Goal: Task Accomplishment & Management: Use online tool/utility

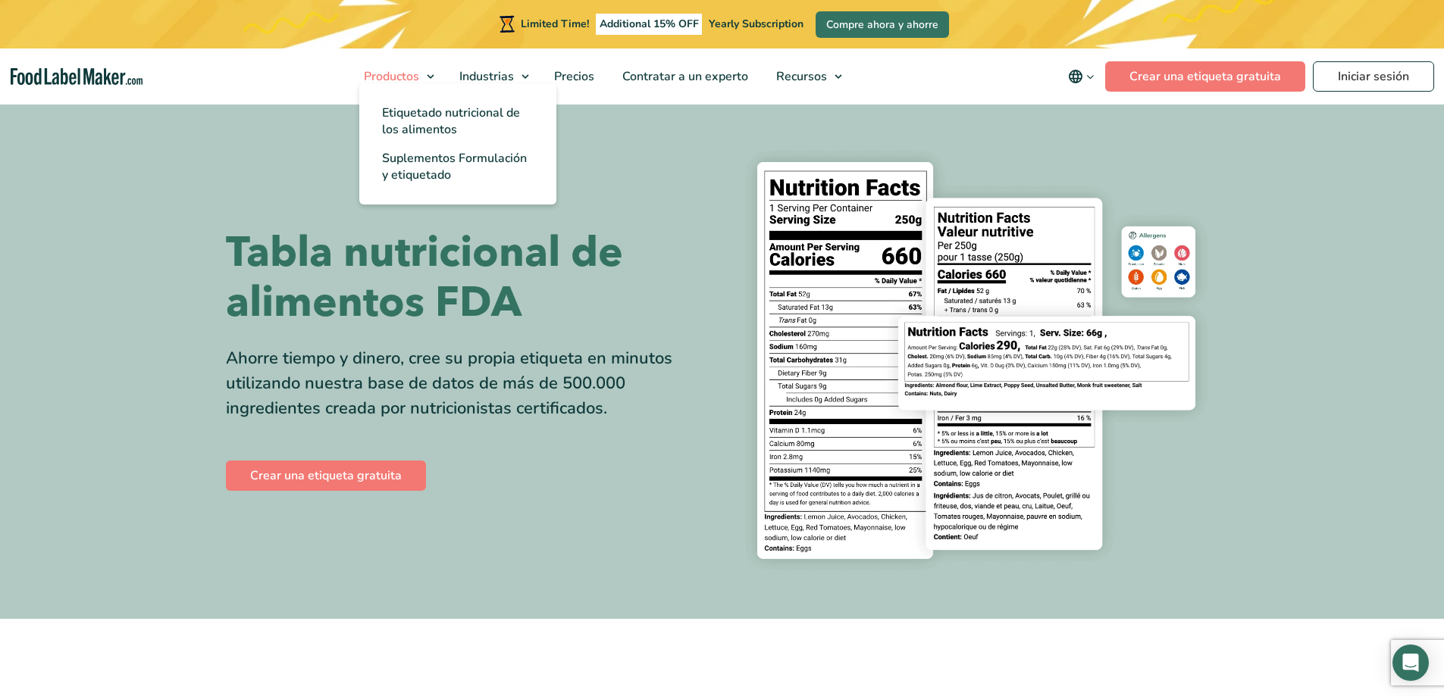
click at [421, 70] on span "Productos" at bounding box center [389, 76] width 61 height 17
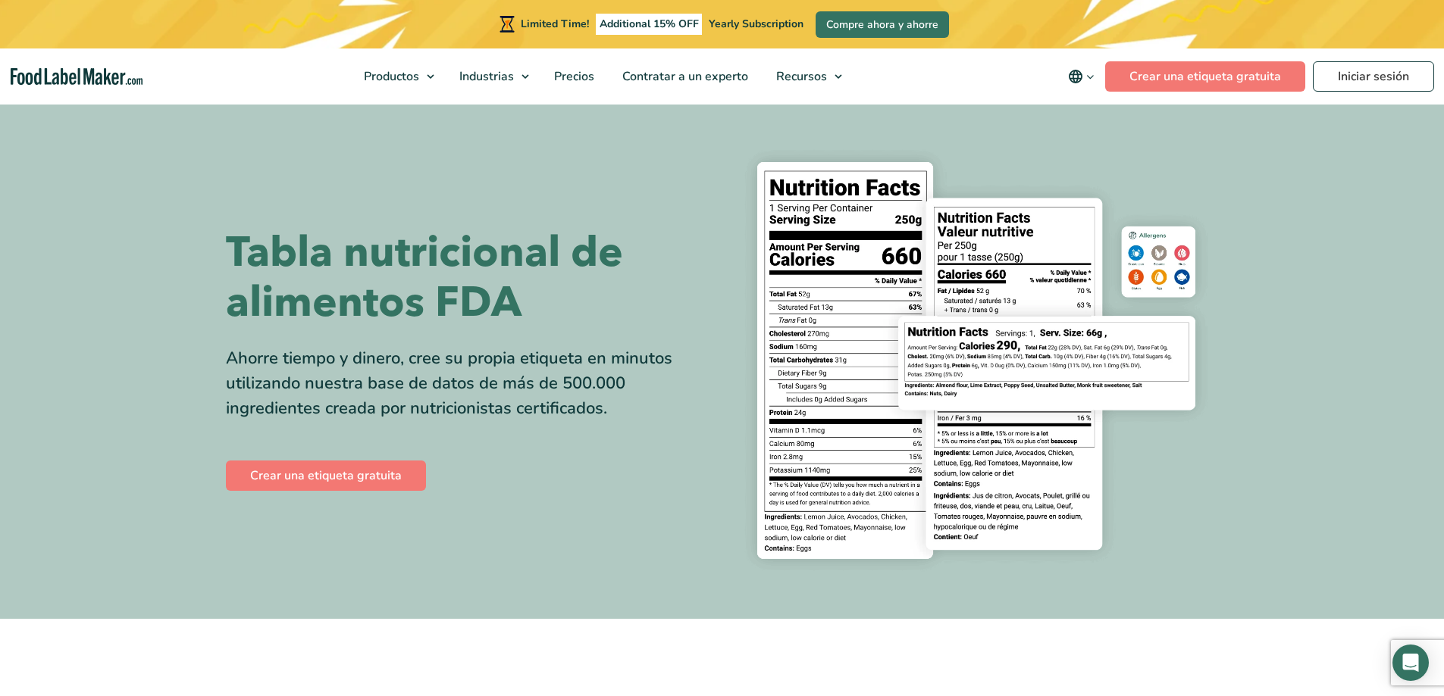
click at [439, 368] on div "Ahorre tiempo y dinero, cree su propia etiqueta en minutos utilizando nuestra b…" at bounding box center [468, 383] width 485 height 75
click at [59, 73] on img "main navigation" at bounding box center [77, 76] width 133 height 17
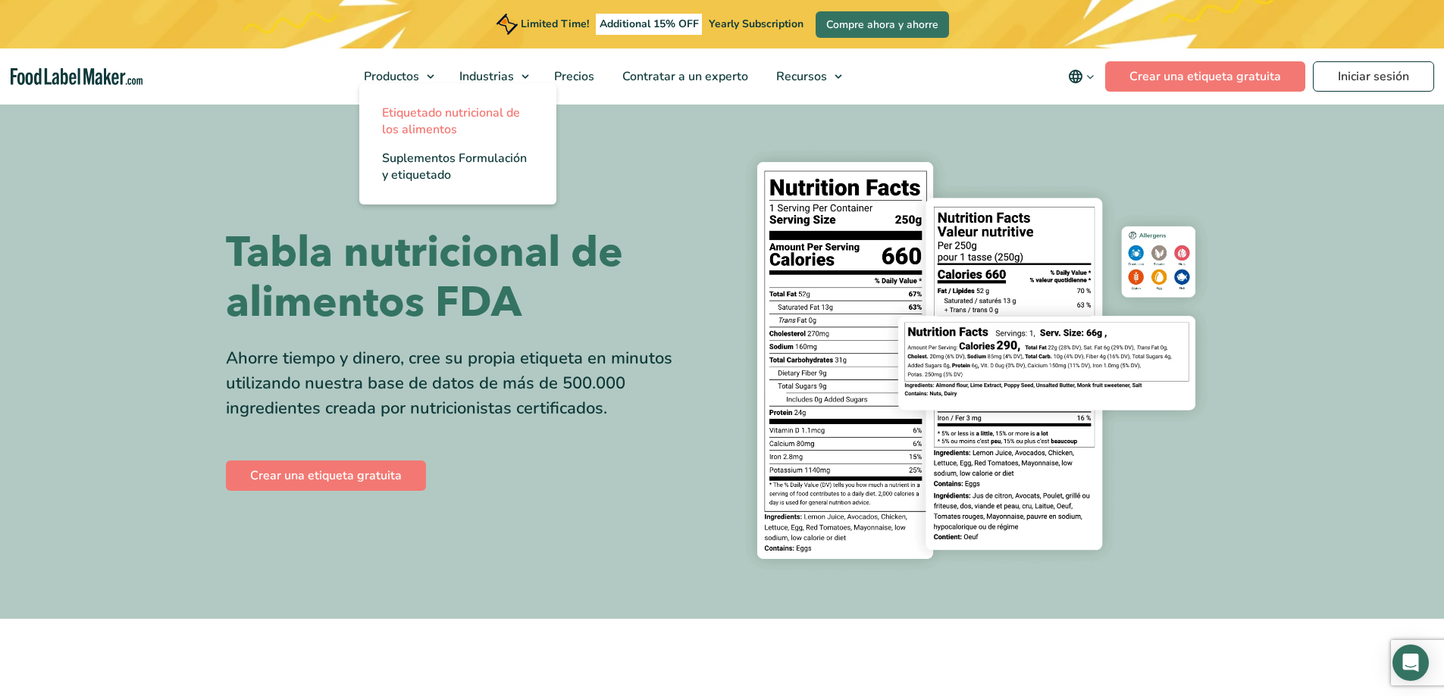
click at [412, 127] on span "Etiquetado nutricional de los alimentos" at bounding box center [451, 121] width 138 height 33
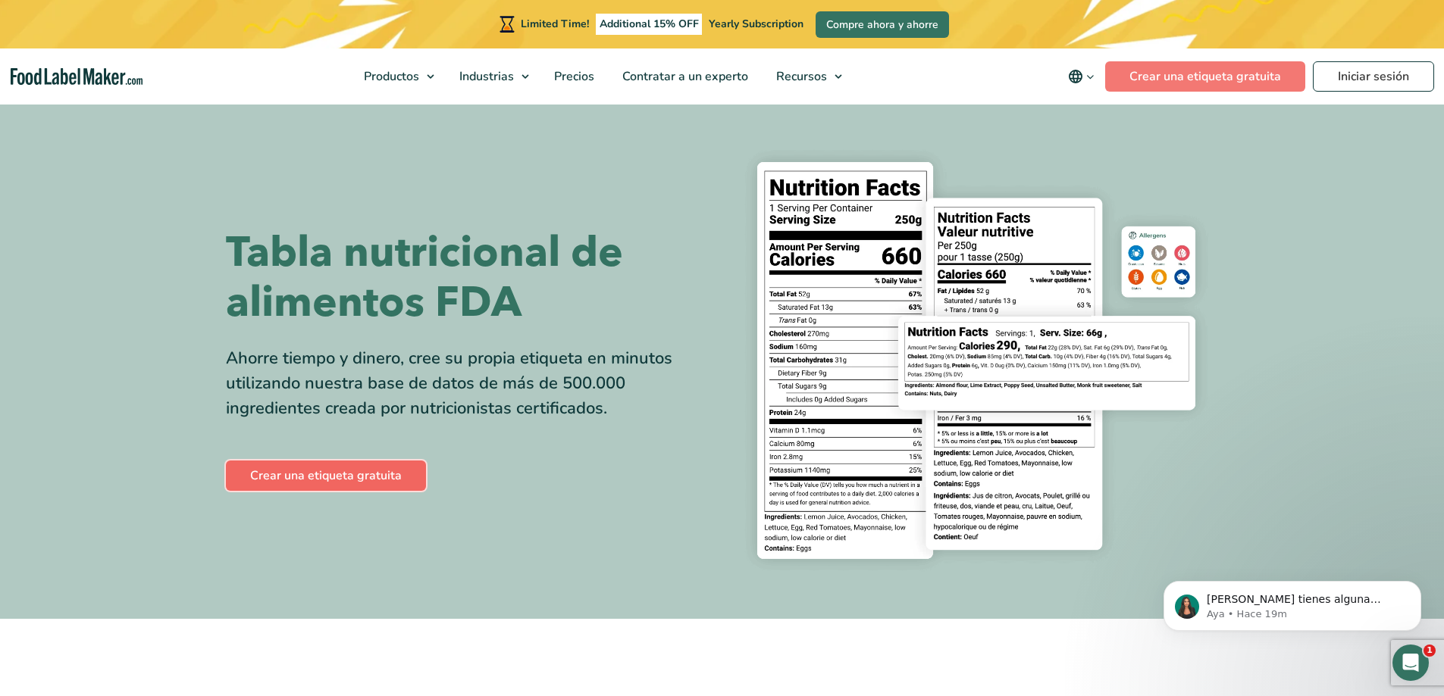
click at [358, 480] on link "Crear una etiqueta gratuita" at bounding box center [326, 476] width 200 height 30
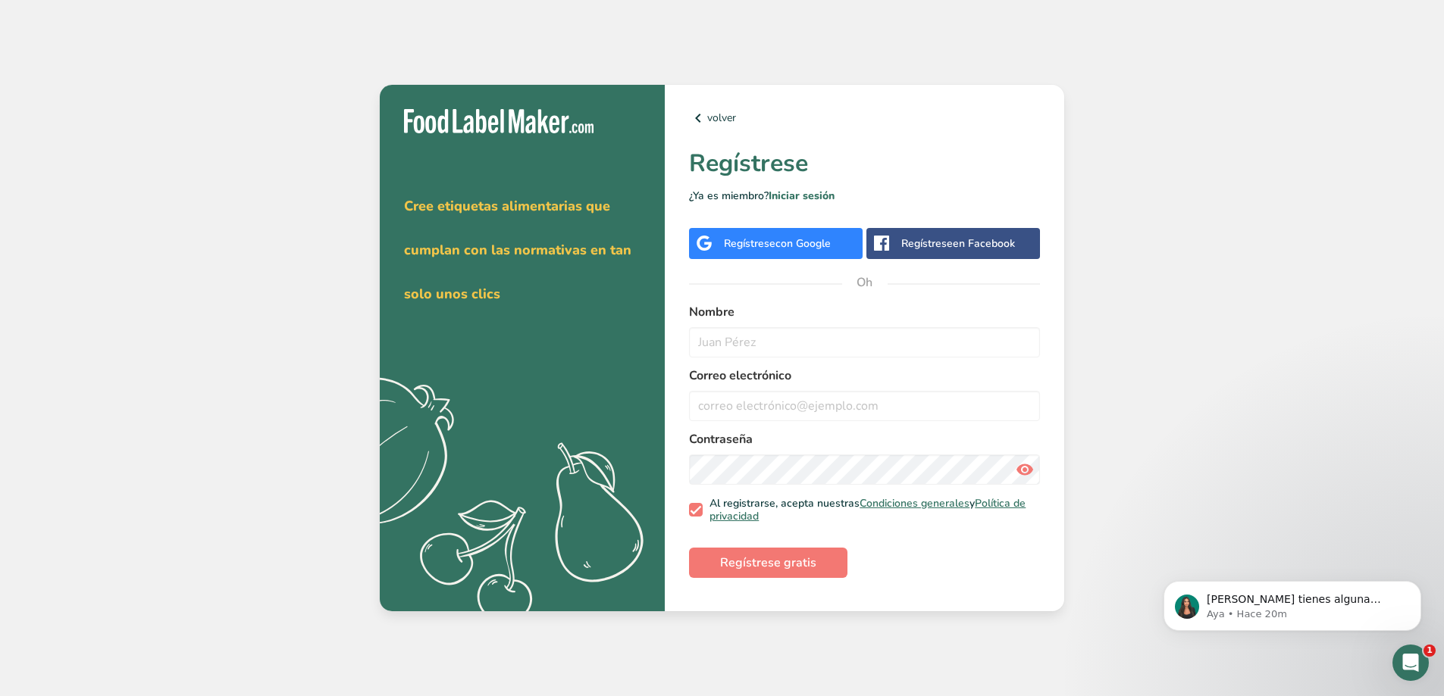
click at [1328, 420] on div "Obténga su prueba gratuitamente [DATE] Cree etiquetas alimentarias que cumplan …" at bounding box center [722, 348] width 1444 height 696
click at [759, 239] on font "Regístrese" at bounding box center [750, 243] width 52 height 14
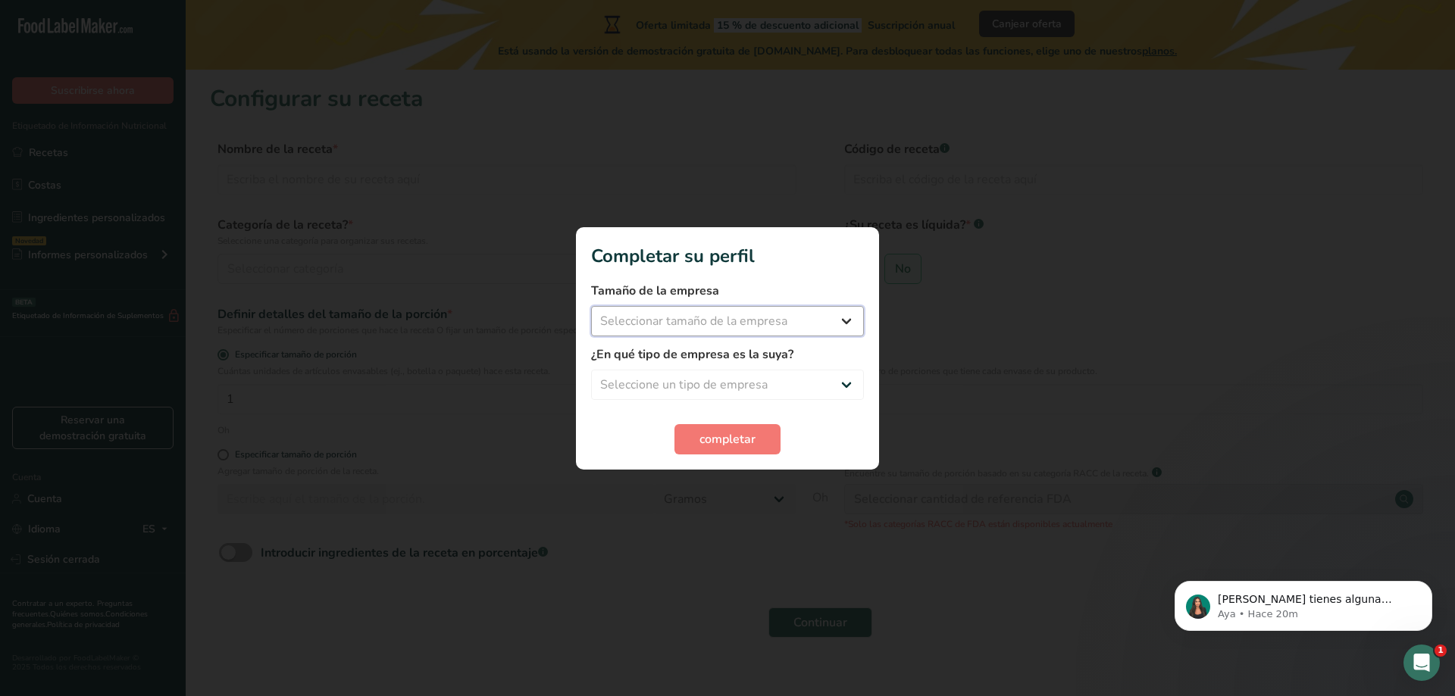
click at [844, 314] on select "Seleccionar tamaño de la empresa Menos de 10 empleados De 10 a 50 empleados De …" at bounding box center [727, 321] width 273 height 30
select select "1"
click at [591, 306] on select "Seleccionar tamaño de la empresa Menos de 10 empleados De 10 a 50 empleados De …" at bounding box center [727, 321] width 273 height 30
click at [840, 380] on select "Seleccione un tipo de empresa Fabricante de alimentos envasados Restaurante y c…" at bounding box center [727, 385] width 273 height 30
select select "5"
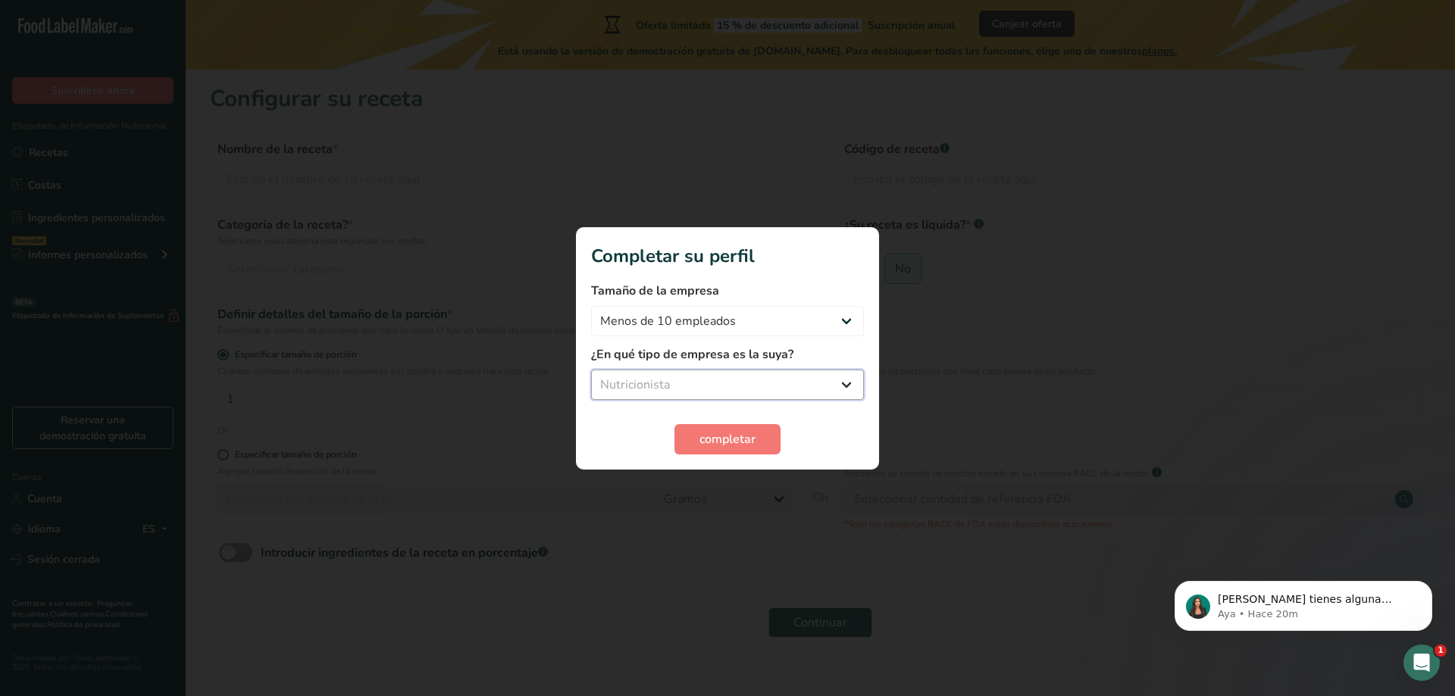
click at [591, 370] on select "Seleccione un tipo de empresa Fabricante de alimentos envasados Restaurante y c…" at bounding box center [727, 385] width 273 height 30
click at [762, 440] on button "completar" at bounding box center [727, 439] width 106 height 30
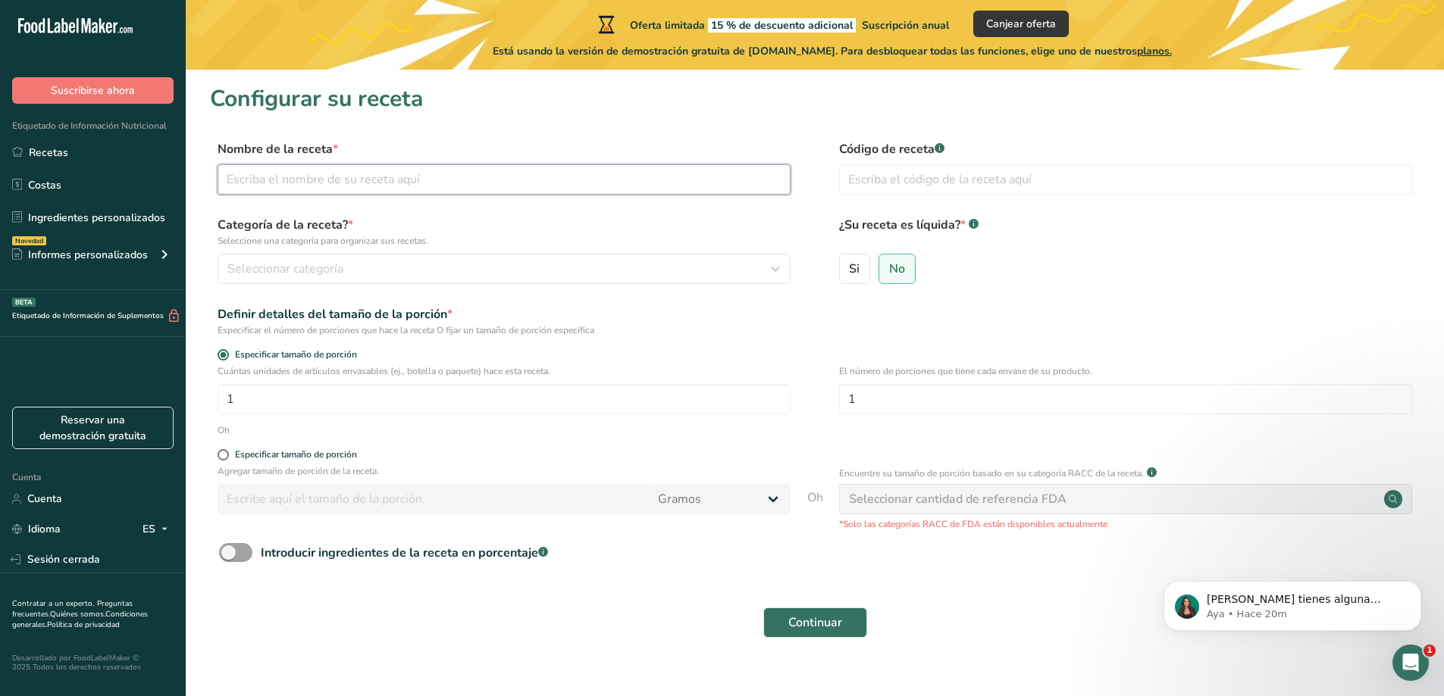
click at [339, 171] on input "text" at bounding box center [504, 179] width 573 height 30
click at [643, 172] on input "text" at bounding box center [504, 179] width 573 height 30
click at [642, 186] on input "text" at bounding box center [504, 179] width 573 height 30
click at [337, 180] on input "text" at bounding box center [504, 179] width 573 height 30
